Goal: Information Seeking & Learning: Learn about a topic

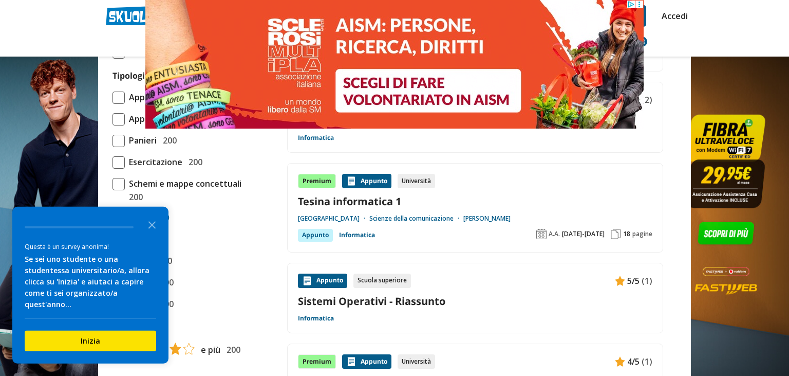
scroll to position [922, 0]
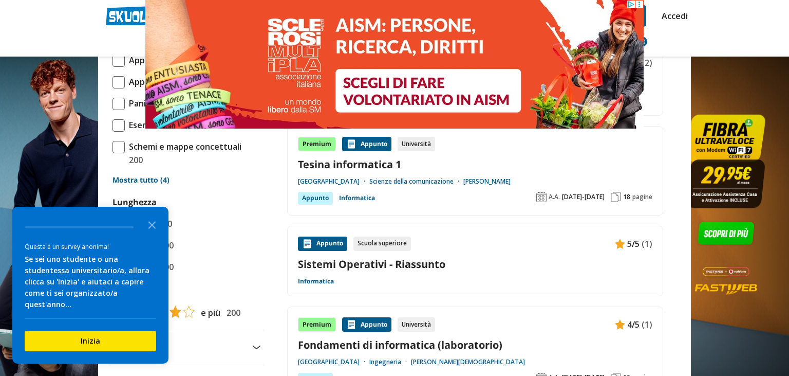
drag, startPoint x: 149, startPoint y: 231, endPoint x: 671, endPoint y: 61, distance: 548.6
click at [157, 227] on icon "Close the survey" at bounding box center [152, 224] width 21 height 21
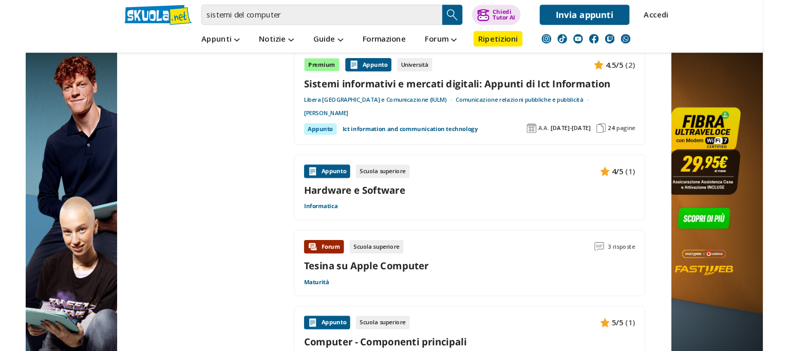
scroll to position [1247, 0]
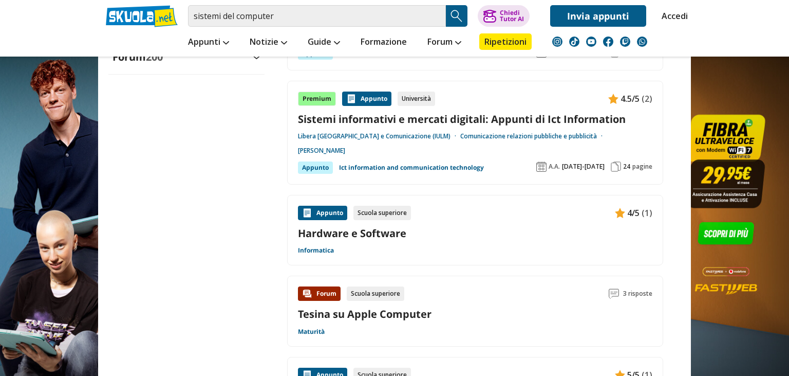
click at [340, 211] on div "Appunto" at bounding box center [322, 212] width 49 height 14
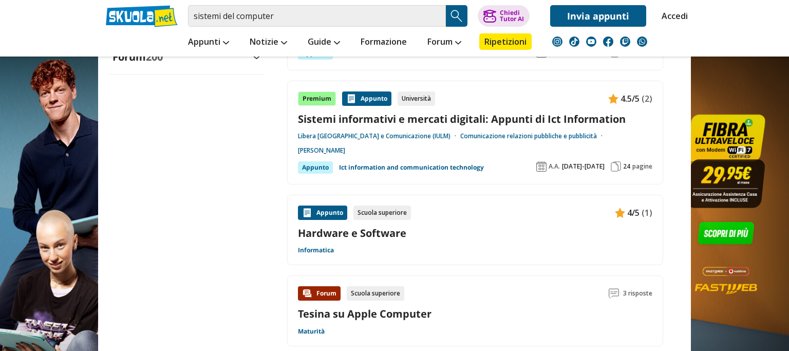
click at [315, 208] on div "Appunto" at bounding box center [322, 212] width 49 height 14
click at [385, 239] on div "Appunto Scuola superiore 4/5 (1) Hardware e Software Informatica" at bounding box center [475, 229] width 354 height 49
drag, startPoint x: 437, startPoint y: 235, endPoint x: 428, endPoint y: 224, distance: 14.0
click at [433, 233] on link "Hardware e Software" at bounding box center [475, 233] width 354 height 14
click at [472, 287] on div "Forum Scuola superiore 3 risposte" at bounding box center [475, 293] width 354 height 14
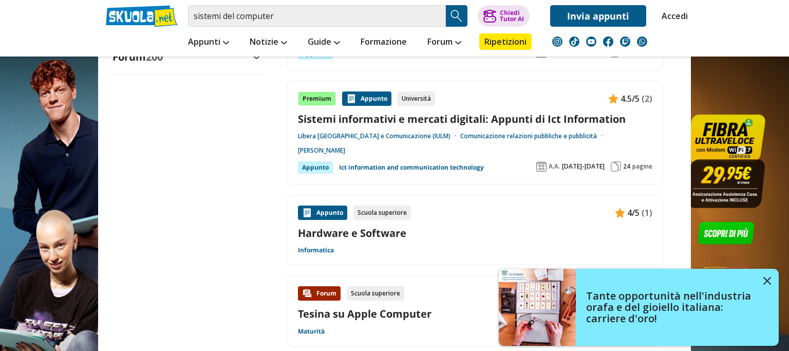
click at [304, 251] on link "Informatica" at bounding box center [316, 250] width 36 height 8
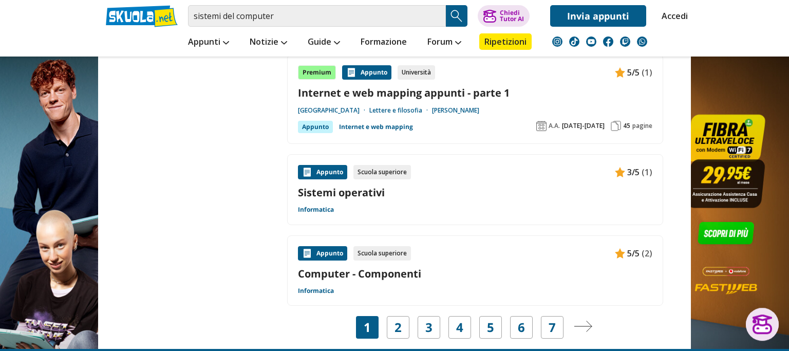
scroll to position [1608, 0]
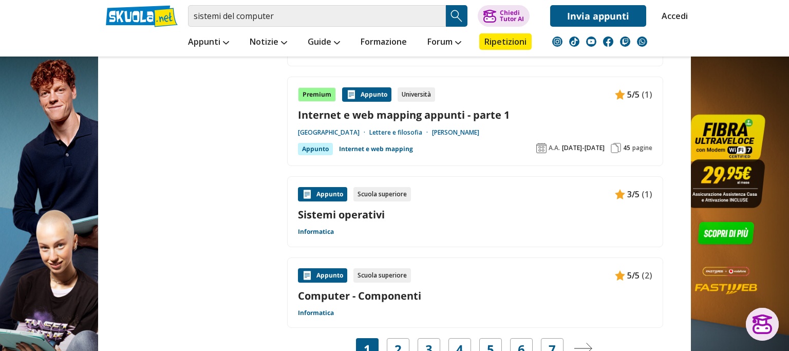
click at [344, 225] on div "Appunto Scuola superiore 3/5 (1) Sistemi operativi Informatica" at bounding box center [475, 211] width 354 height 49
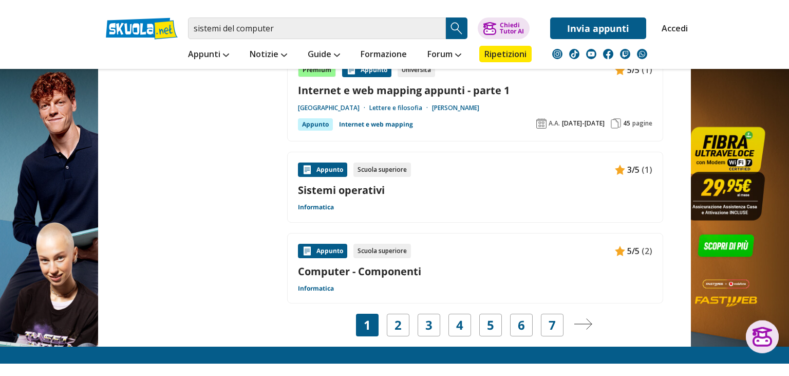
scroll to position [1662, 0]
